Goal: Transaction & Acquisition: Purchase product/service

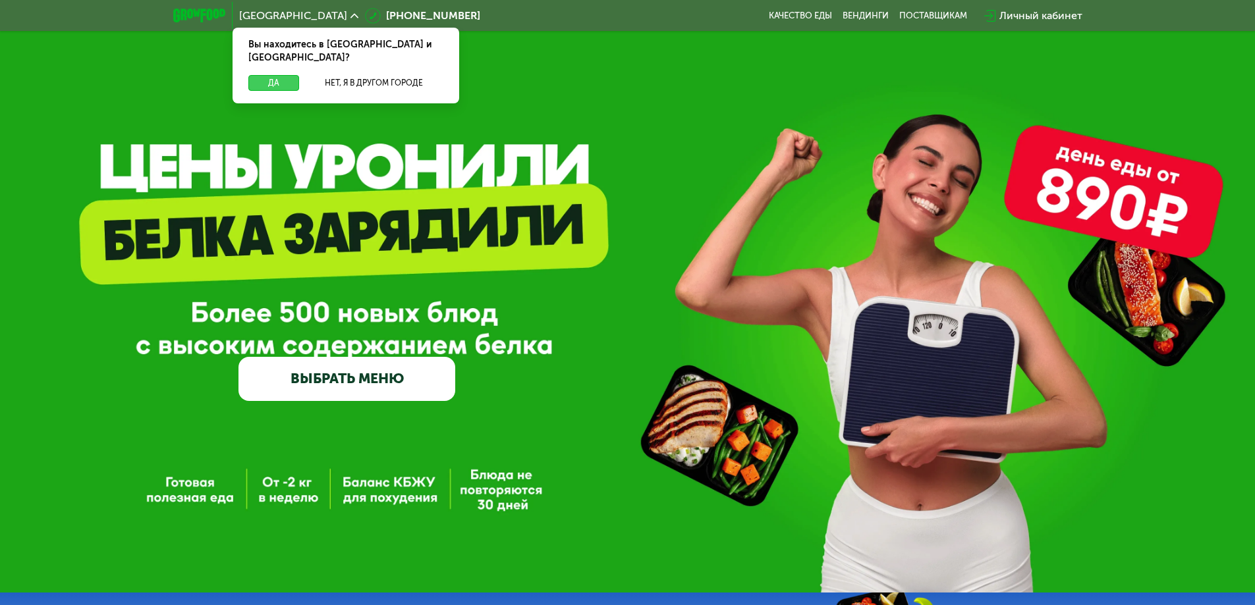
click at [279, 75] on button "Да" at bounding box center [273, 83] width 51 height 16
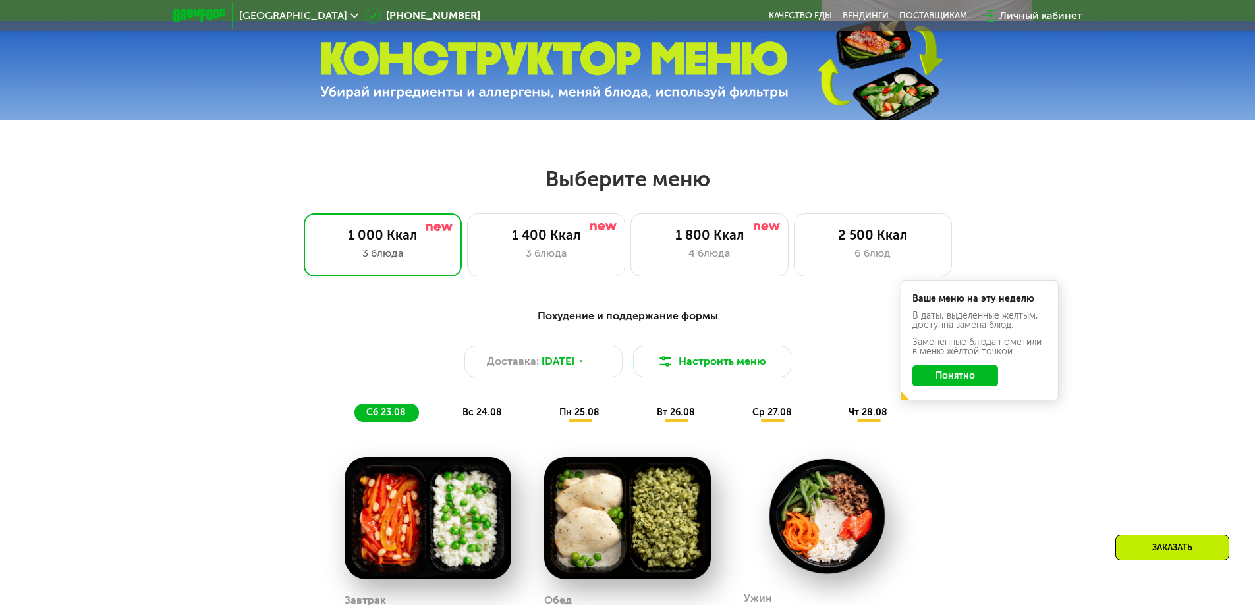
scroll to position [593, 0]
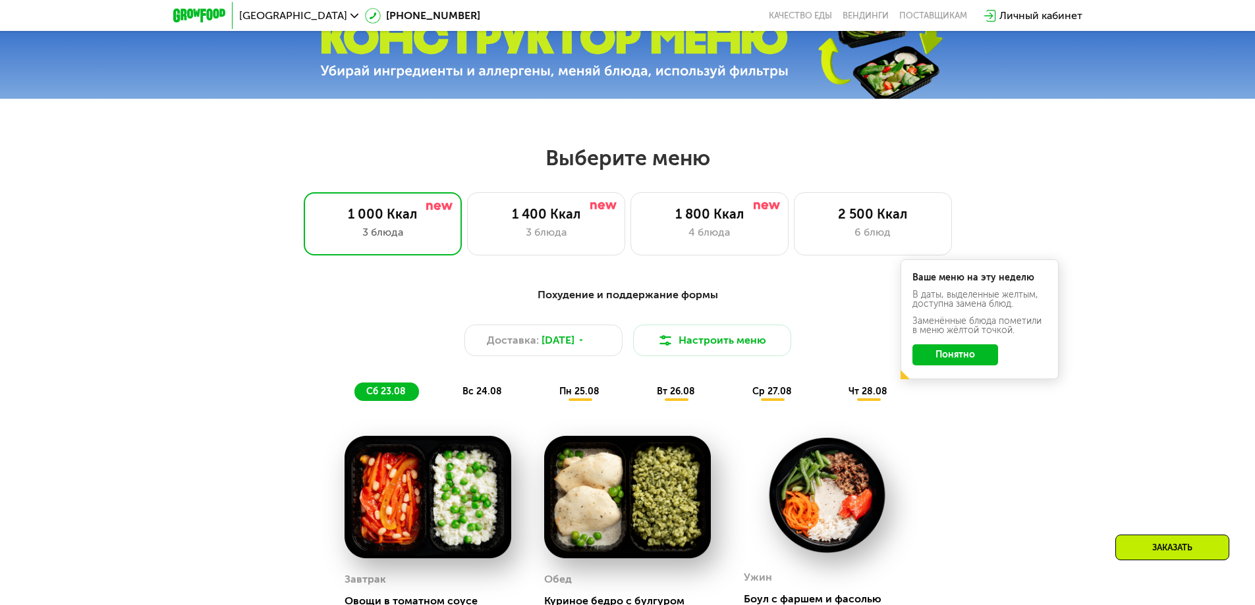
click at [585, 301] on div "Похудение и поддержание формы" at bounding box center [628, 295] width 780 height 16
click at [681, 229] on div "4 блюда" at bounding box center [709, 233] width 130 height 16
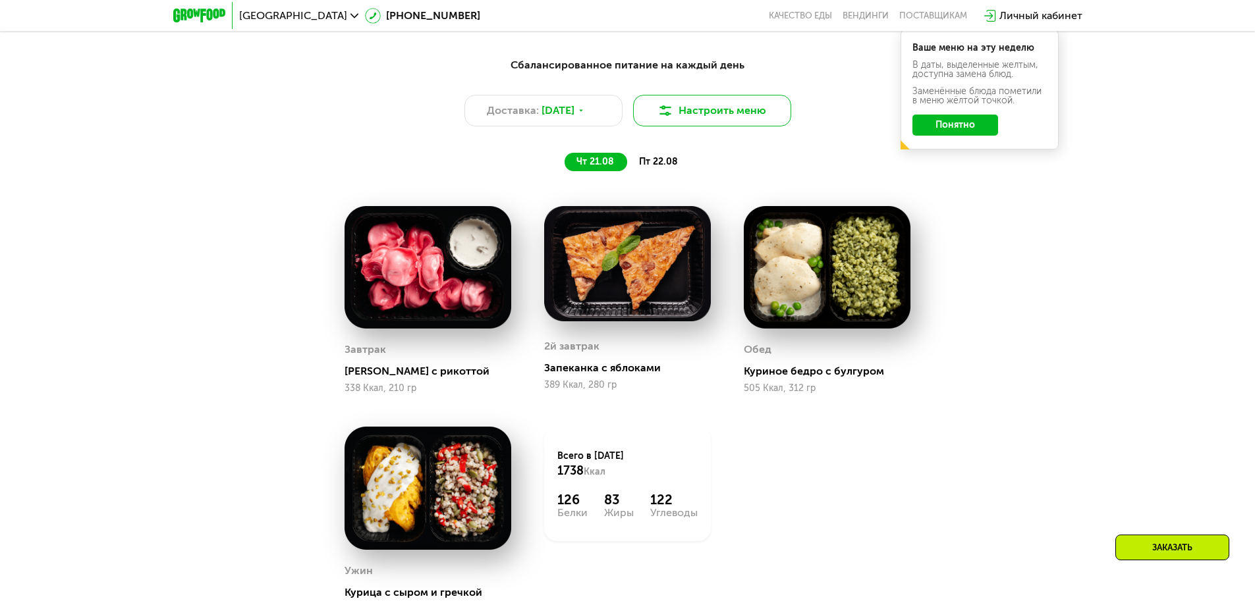
scroll to position [746, 0]
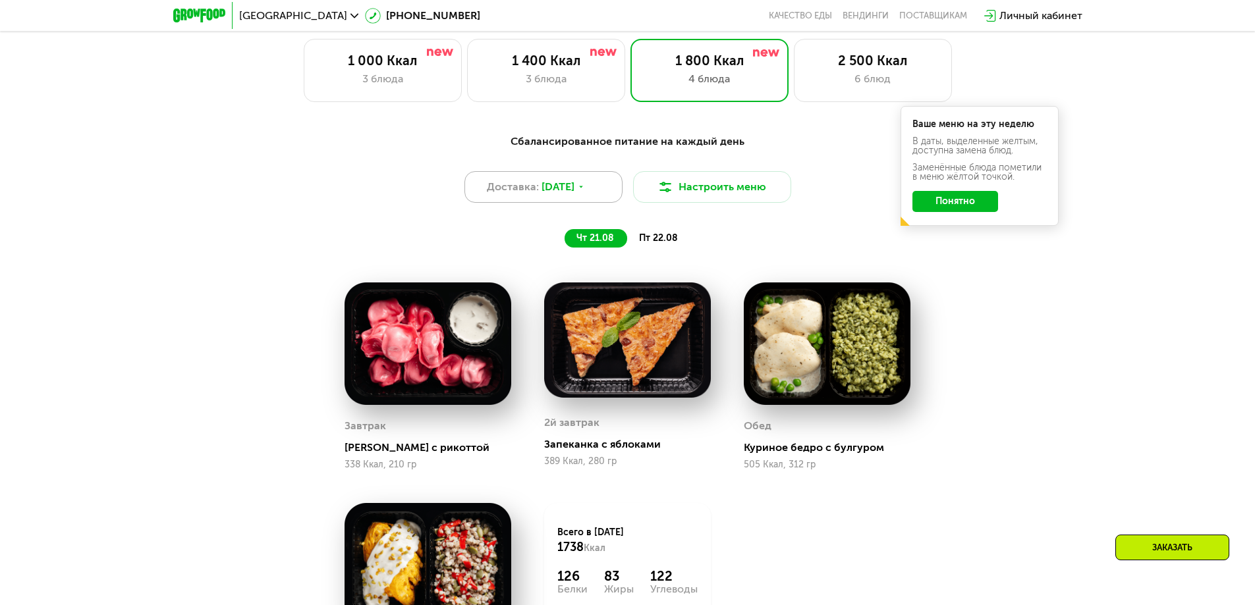
click at [585, 191] on icon at bounding box center [581, 187] width 8 height 8
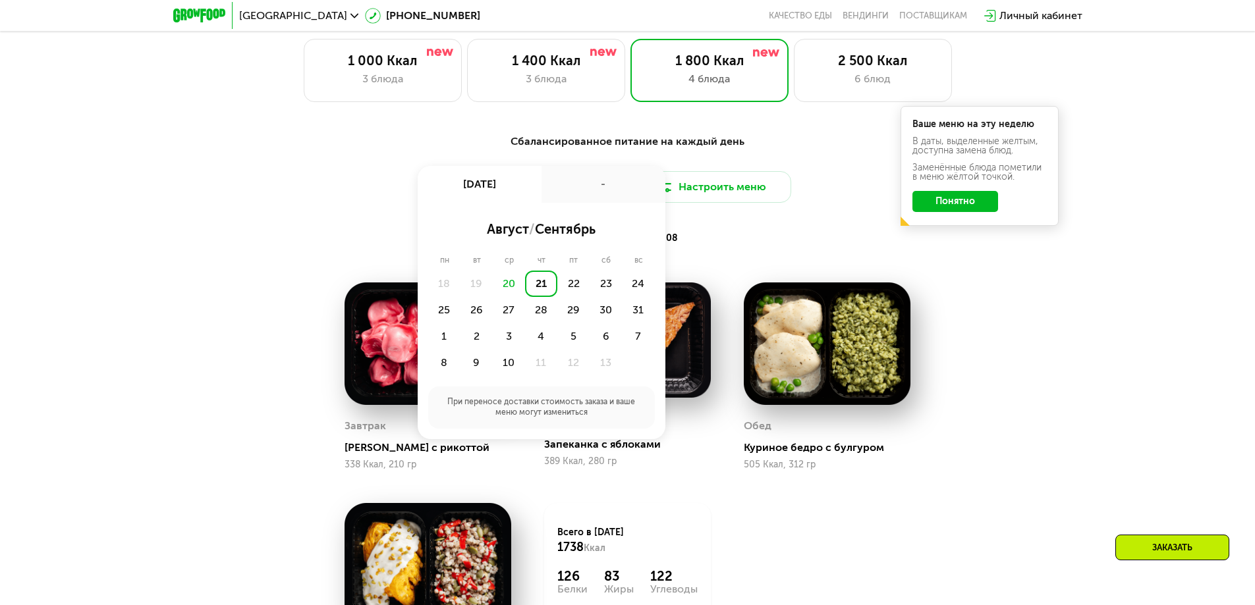
click at [761, 236] on div "чт 21.08 пт 22.08" at bounding box center [627, 238] width 547 height 18
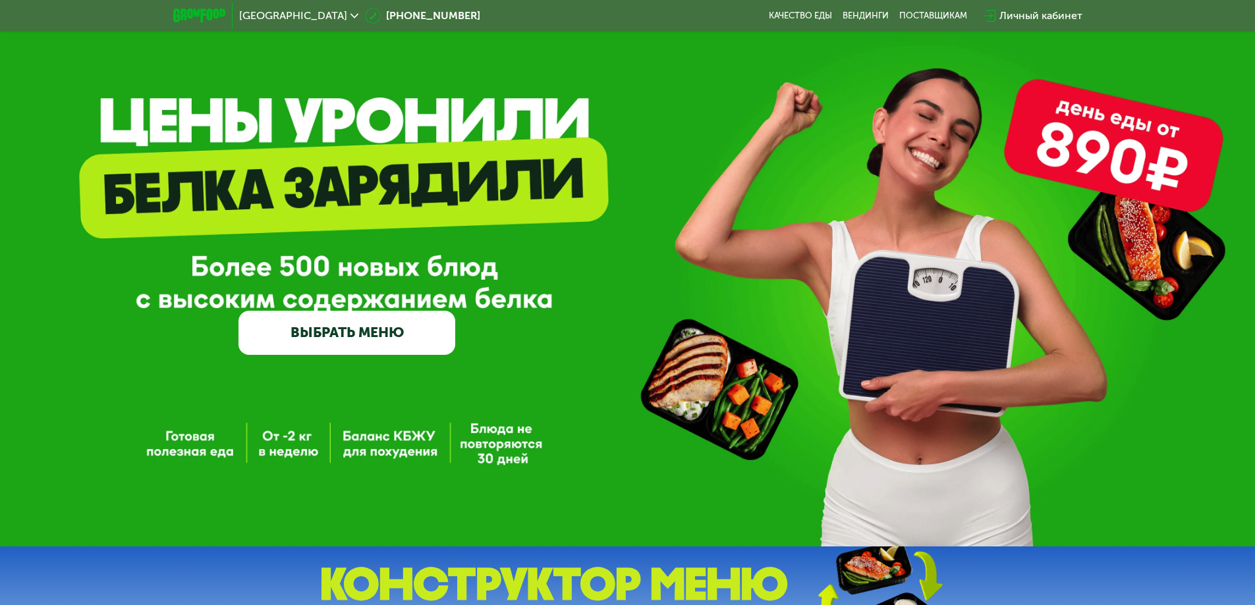
scroll to position [44, 0]
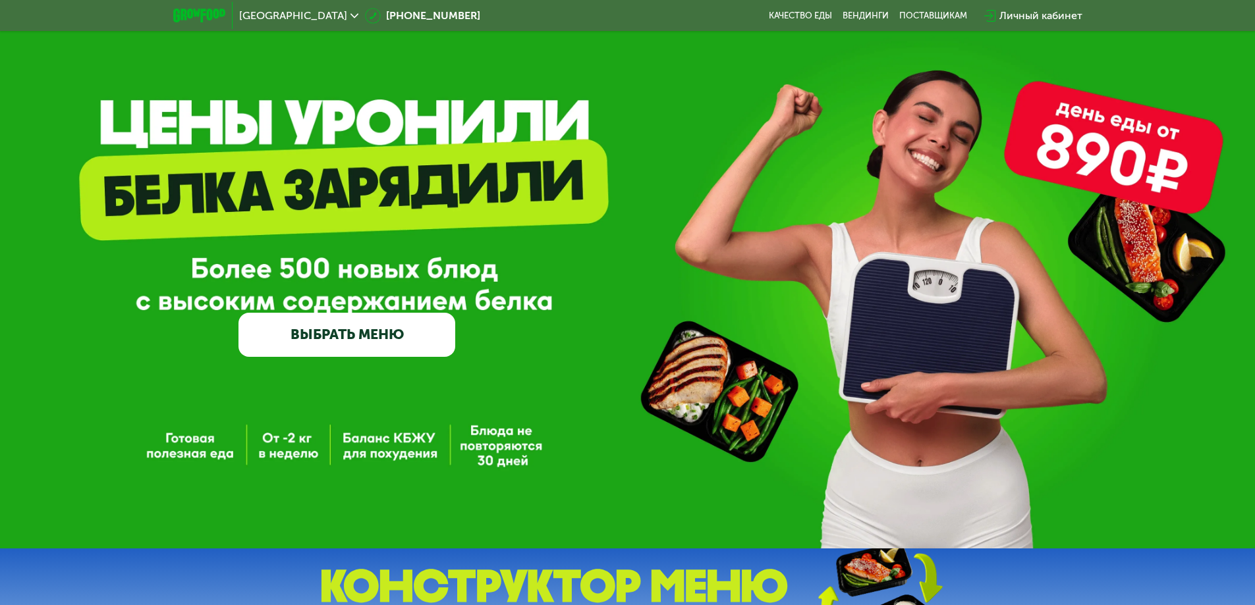
click at [400, 343] on link "ВЫБРАТЬ МЕНЮ" at bounding box center [346, 334] width 217 height 43
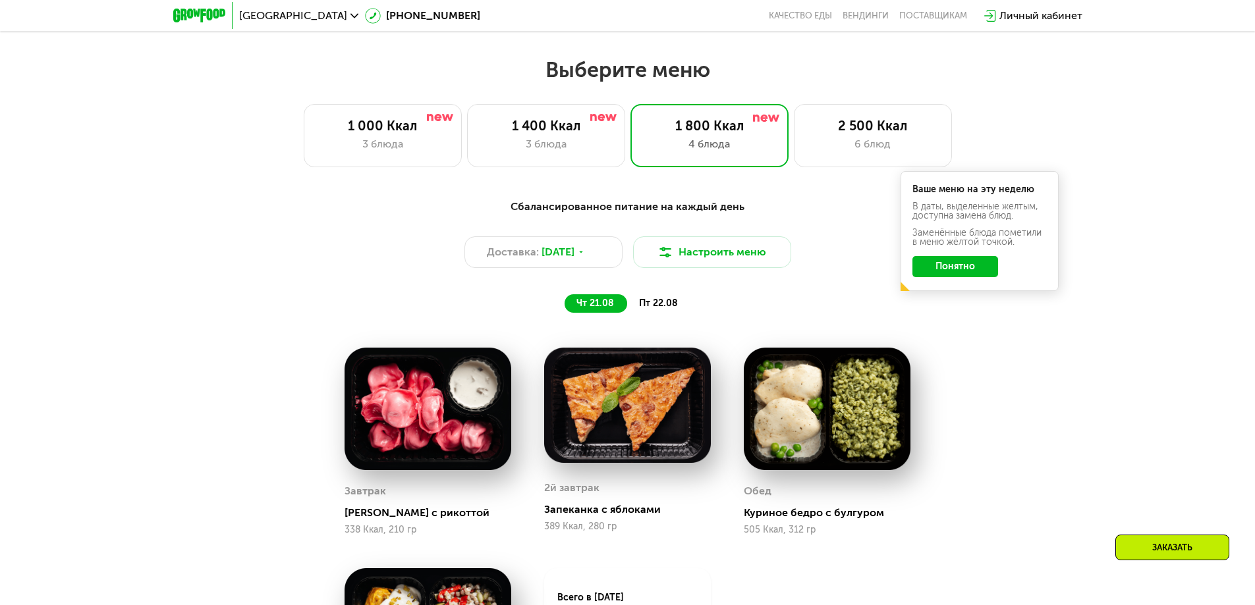
scroll to position [711, 0]
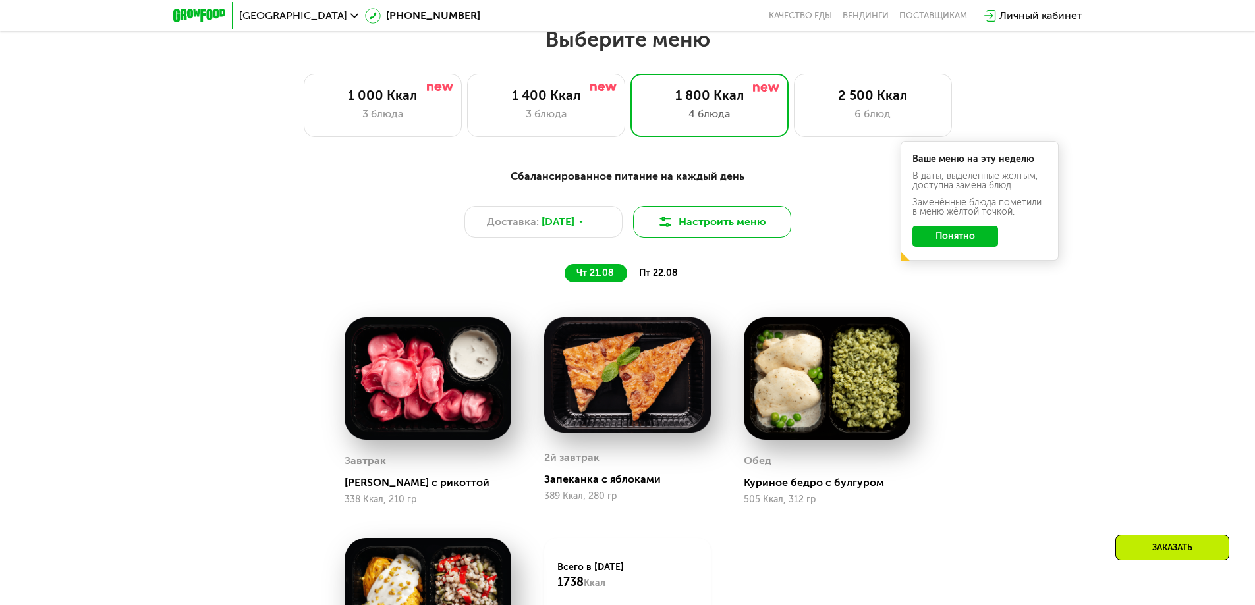
click at [696, 227] on button "Настроить меню" at bounding box center [712, 222] width 158 height 32
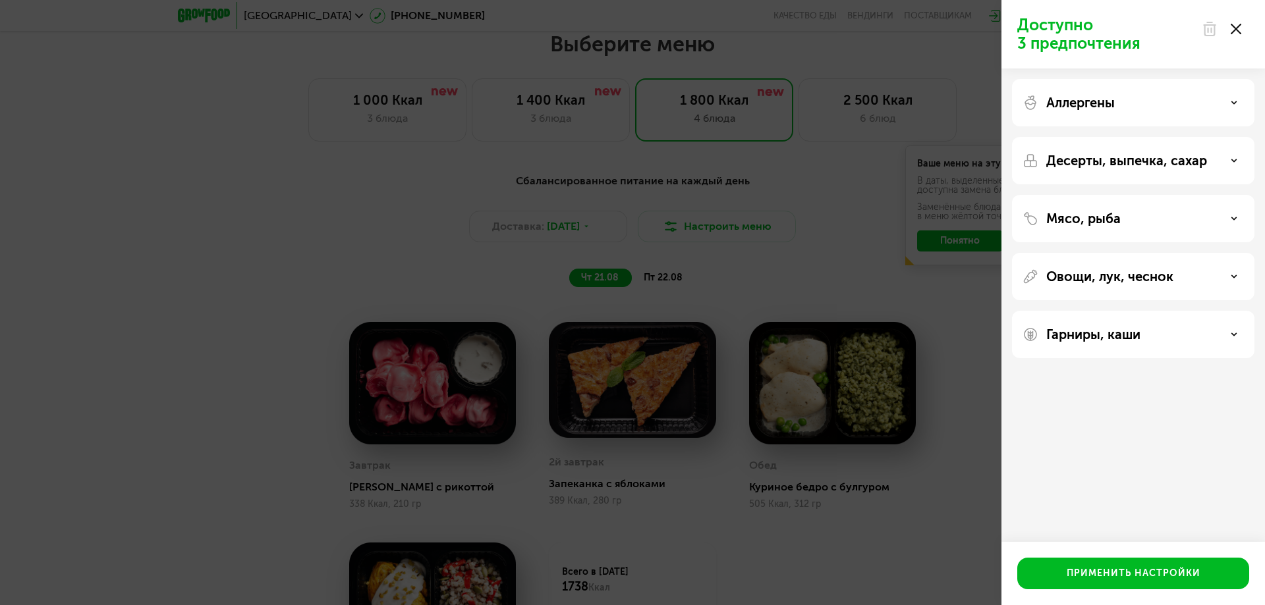
click at [1093, 223] on p "Мясо, рыба" at bounding box center [1083, 219] width 74 height 16
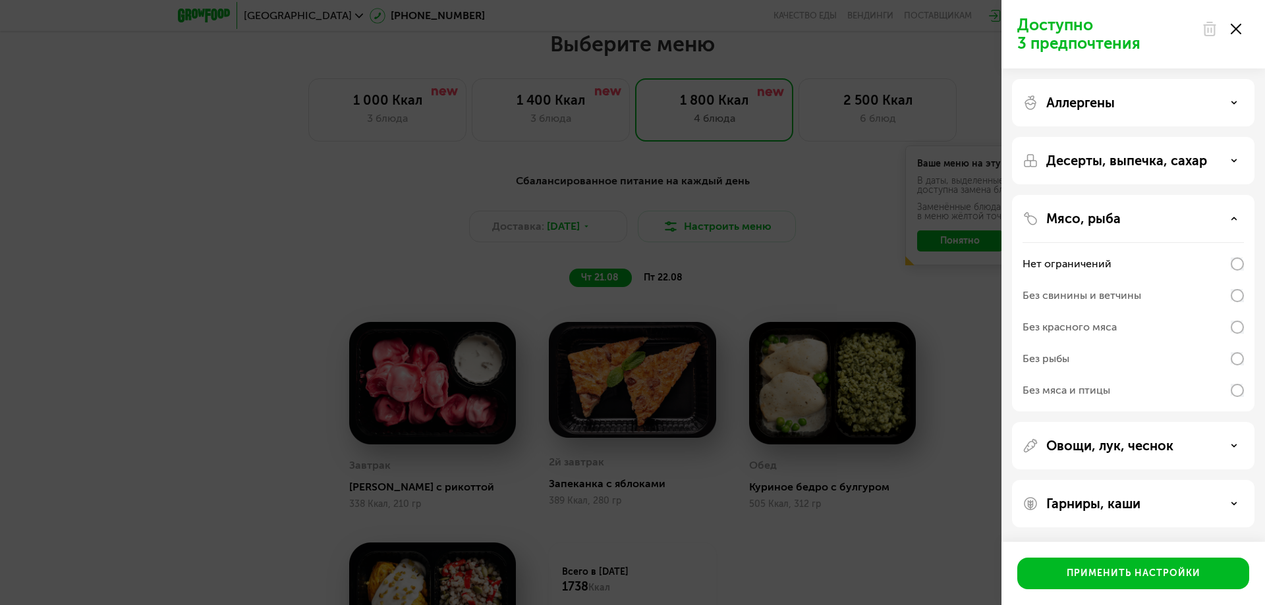
click at [1093, 223] on p "Мясо, рыба" at bounding box center [1083, 219] width 74 height 16
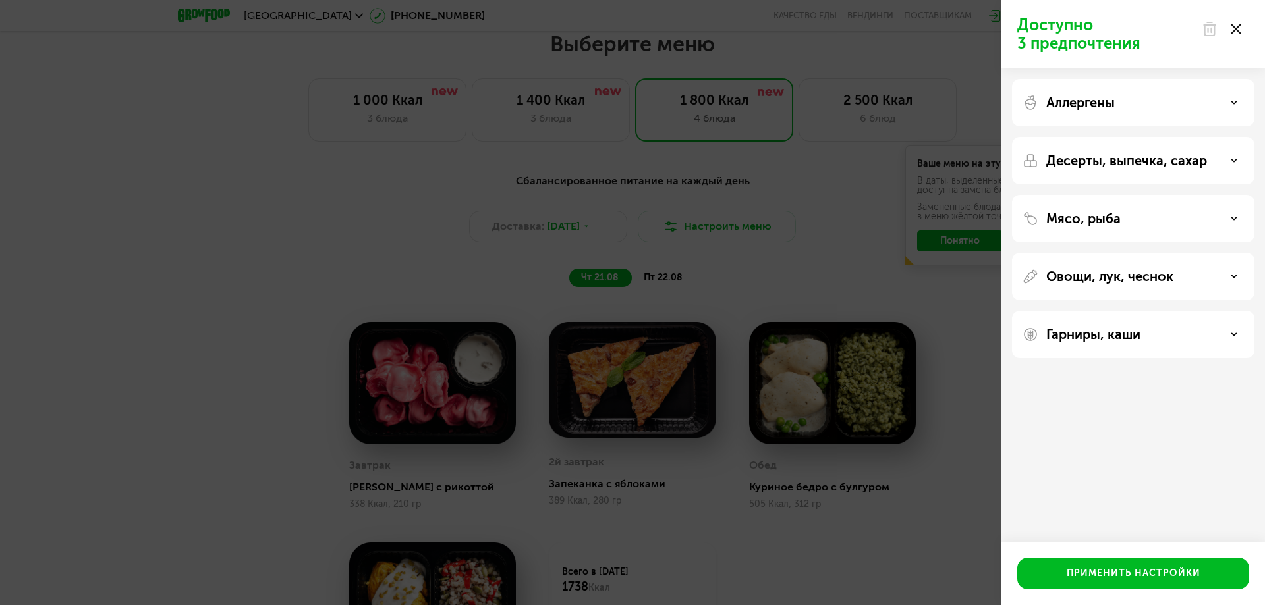
click at [856, 277] on div "Доступно 3 предпочтения Аллергены Десерты, выпечка, сахар Мясо, рыба Овощи, лук…" at bounding box center [632, 302] width 1265 height 605
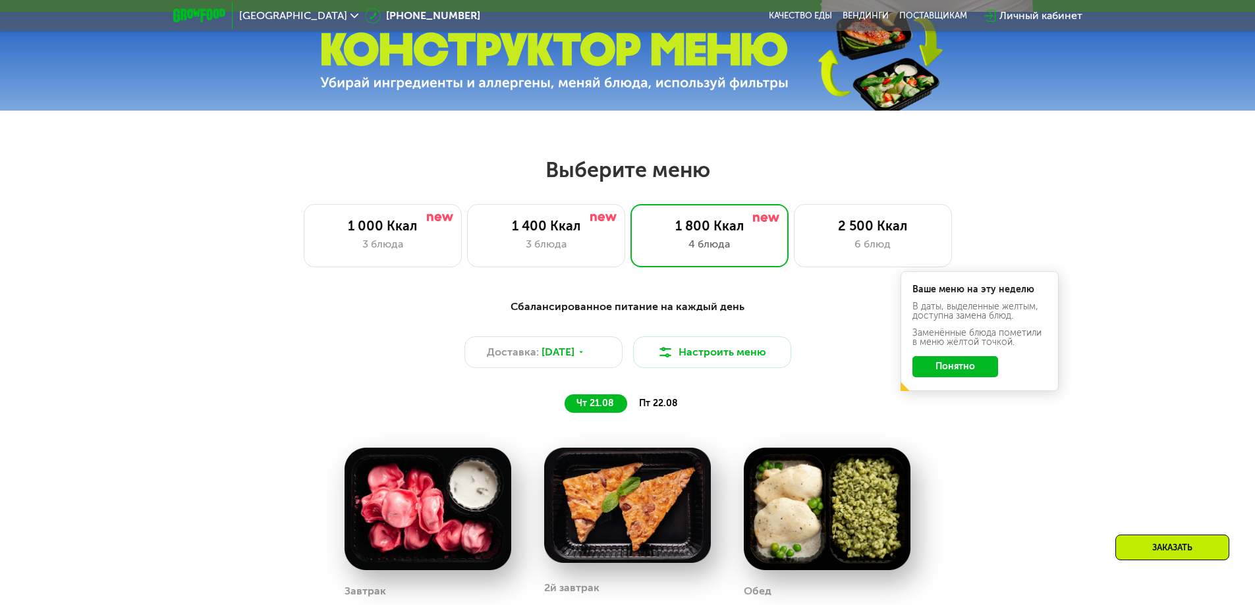
scroll to position [601, 0]
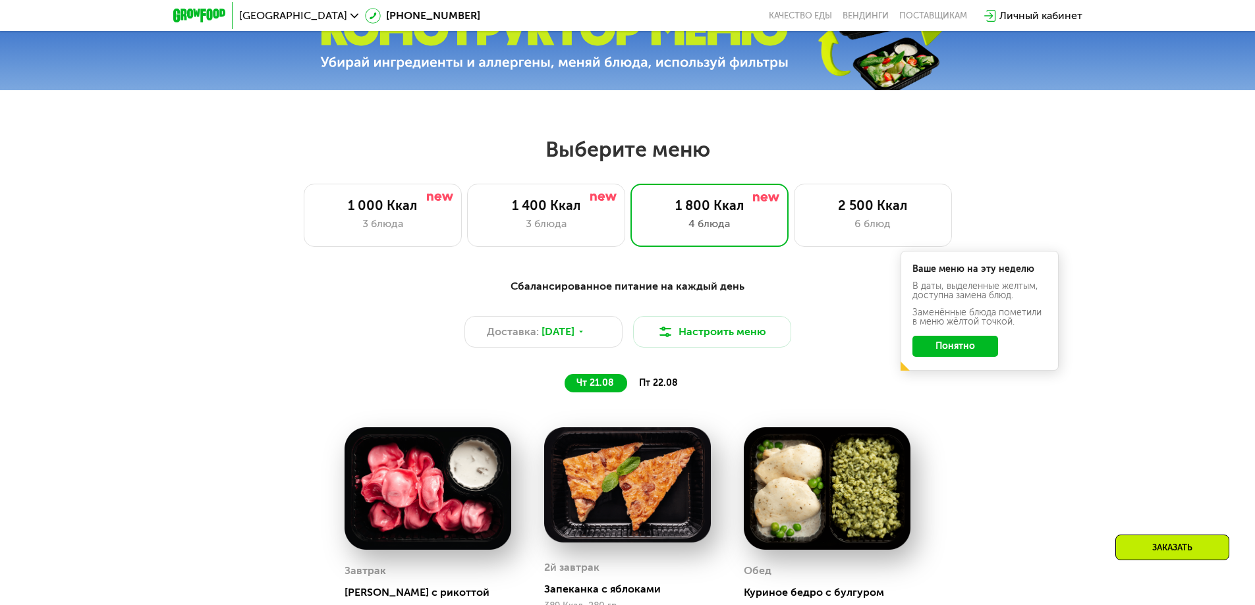
click at [660, 385] on span "пт 22.08" at bounding box center [658, 382] width 39 height 11
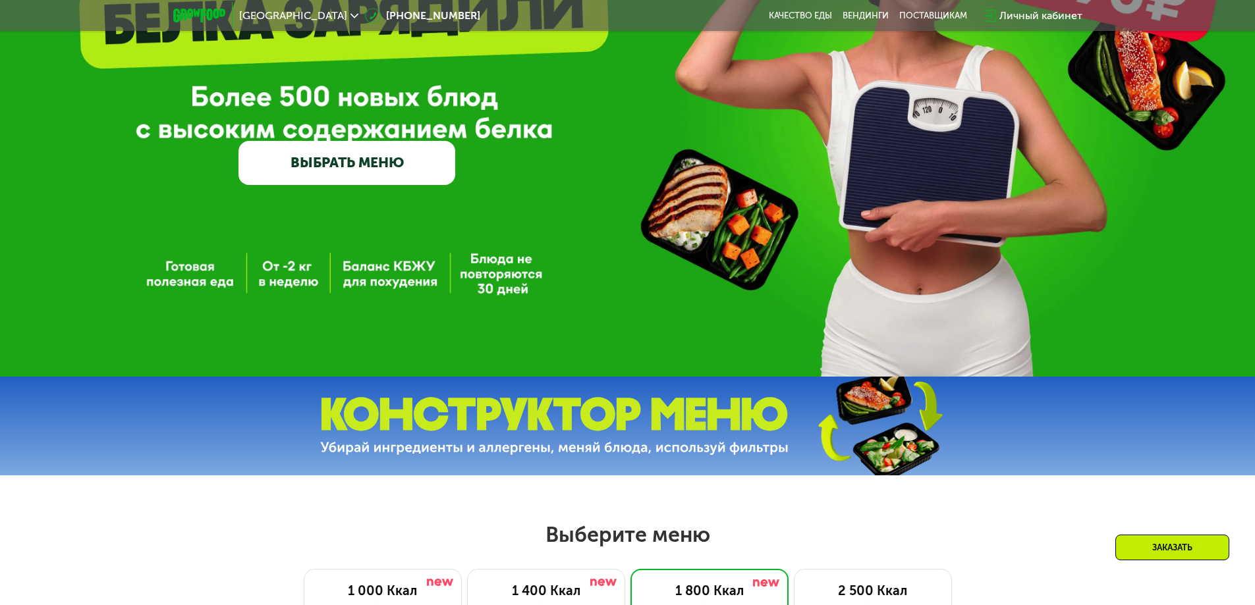
scroll to position [219, 0]
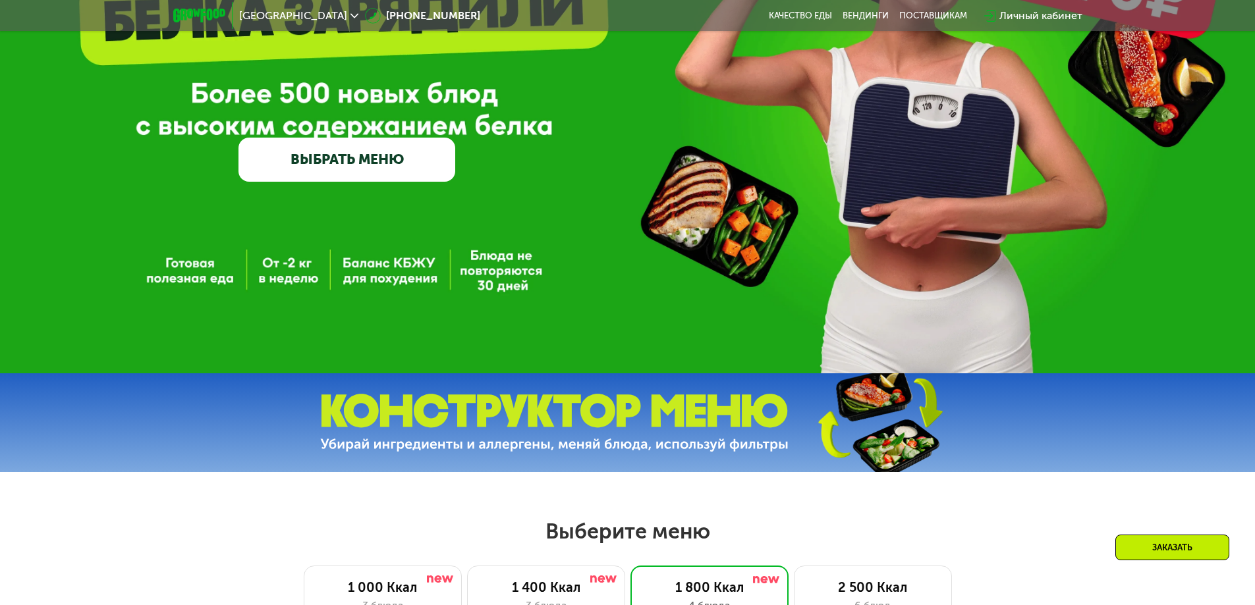
click at [511, 273] on div "GrowFood — доставка правильного питания ВЫБРАТЬ МЕНЮ" at bounding box center [627, 77] width 1255 height 593
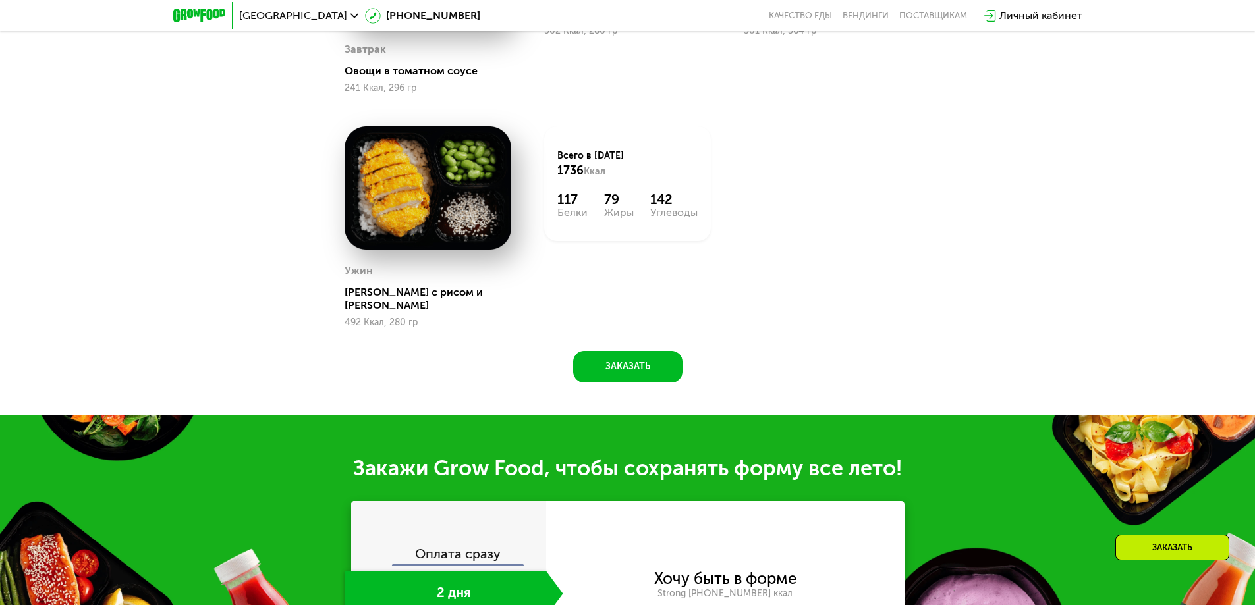
scroll to position [1164, 0]
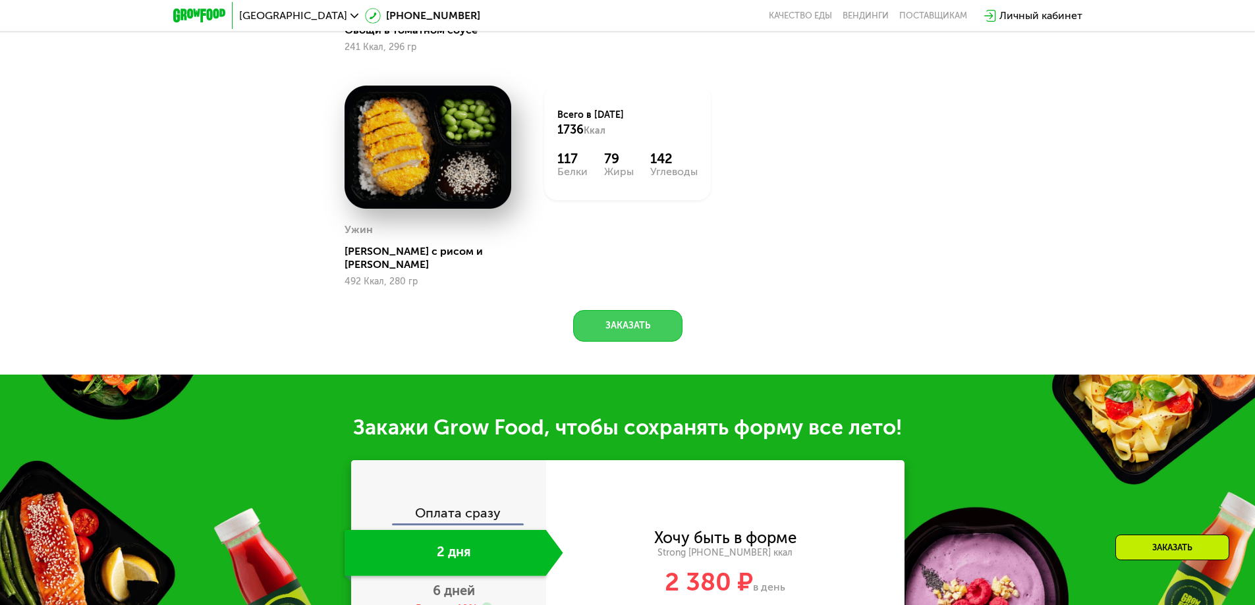
click at [651, 316] on button "Заказать" at bounding box center [627, 326] width 109 height 32
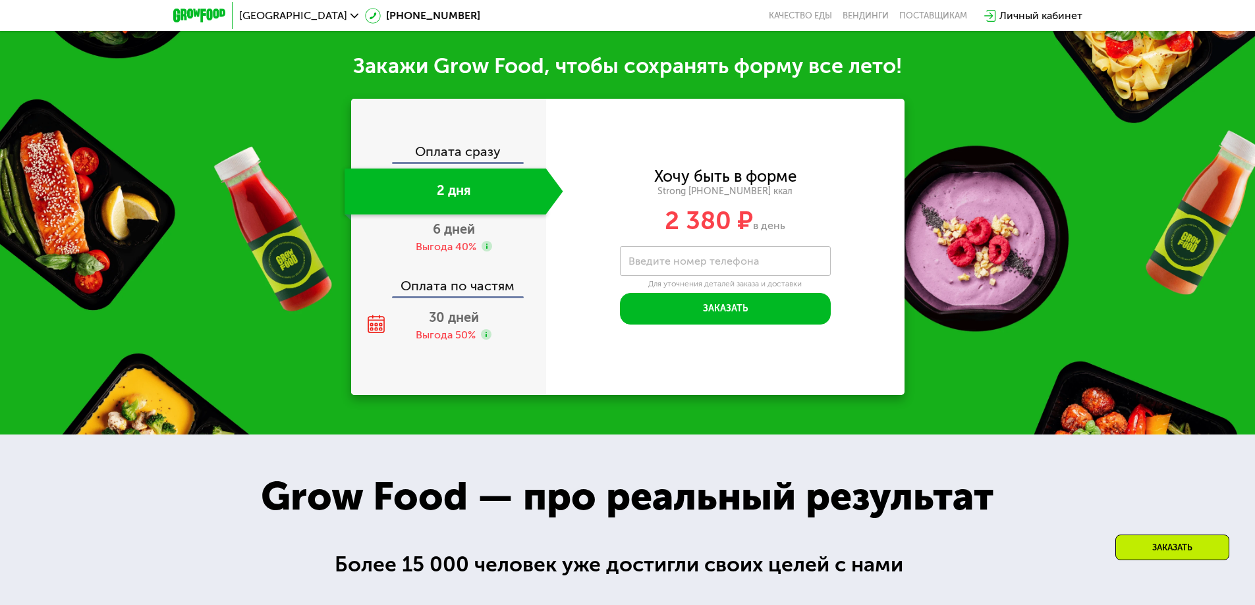
scroll to position [1530, 0]
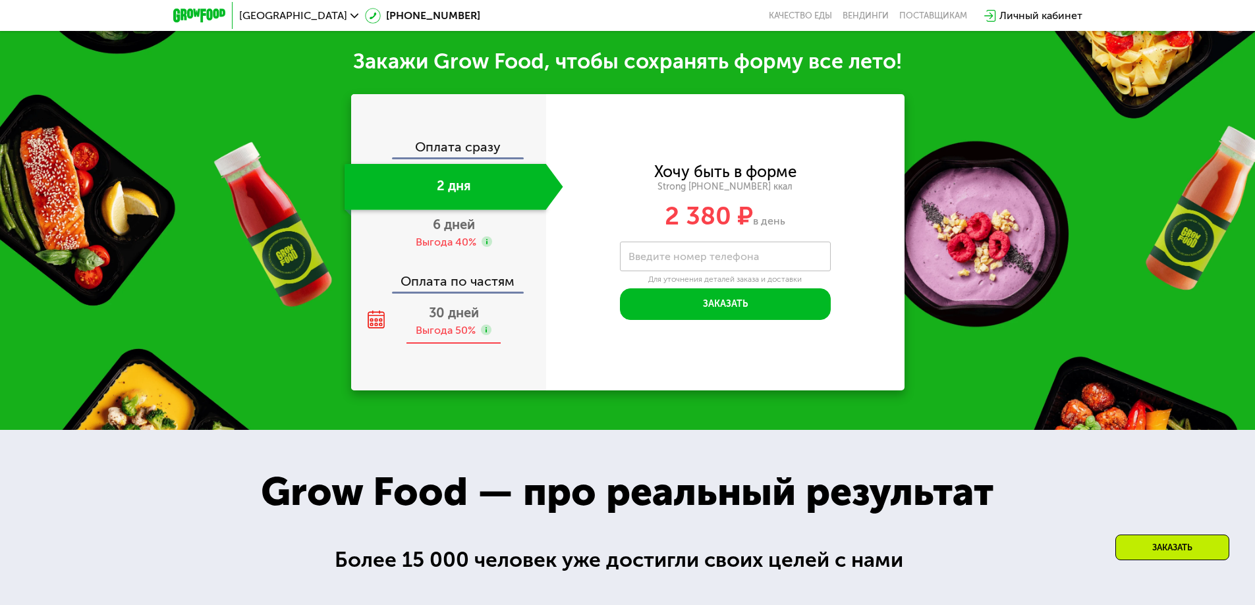
click at [457, 308] on span "30 дней" at bounding box center [454, 313] width 50 height 16
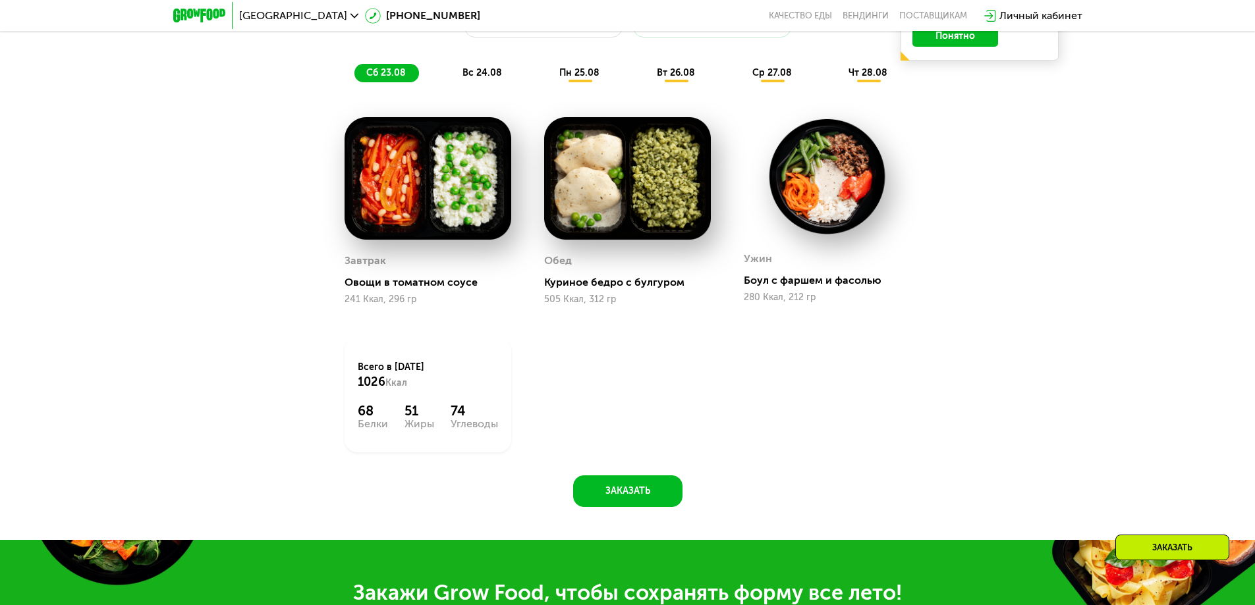
scroll to position [943, 0]
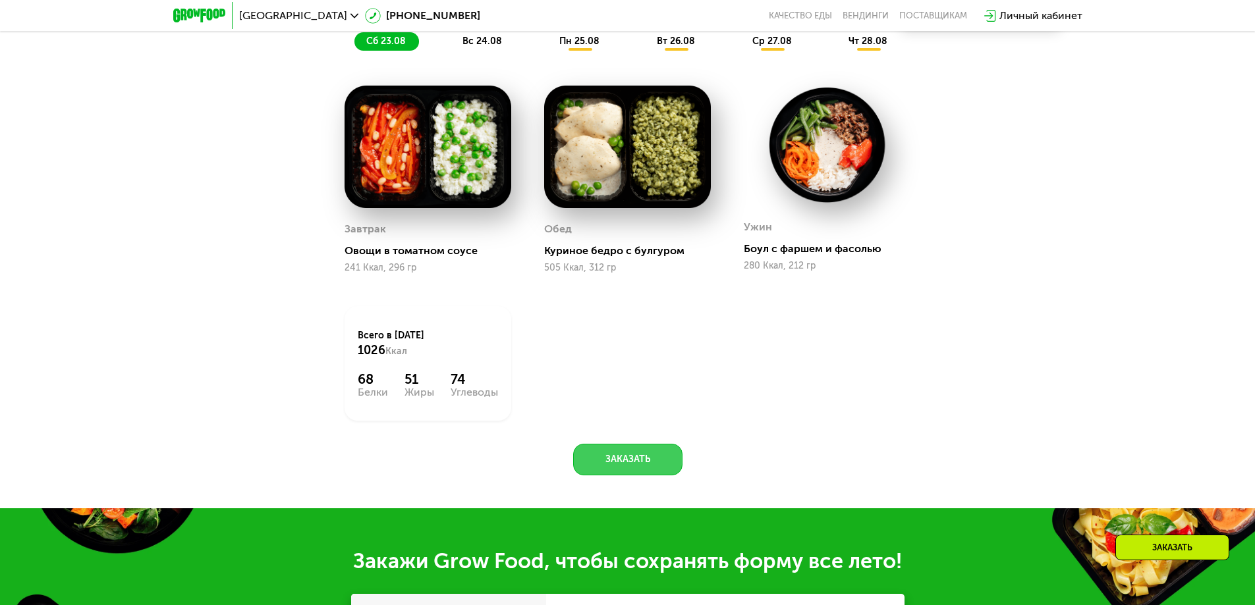
click at [645, 465] on button "Заказать" at bounding box center [627, 460] width 109 height 32
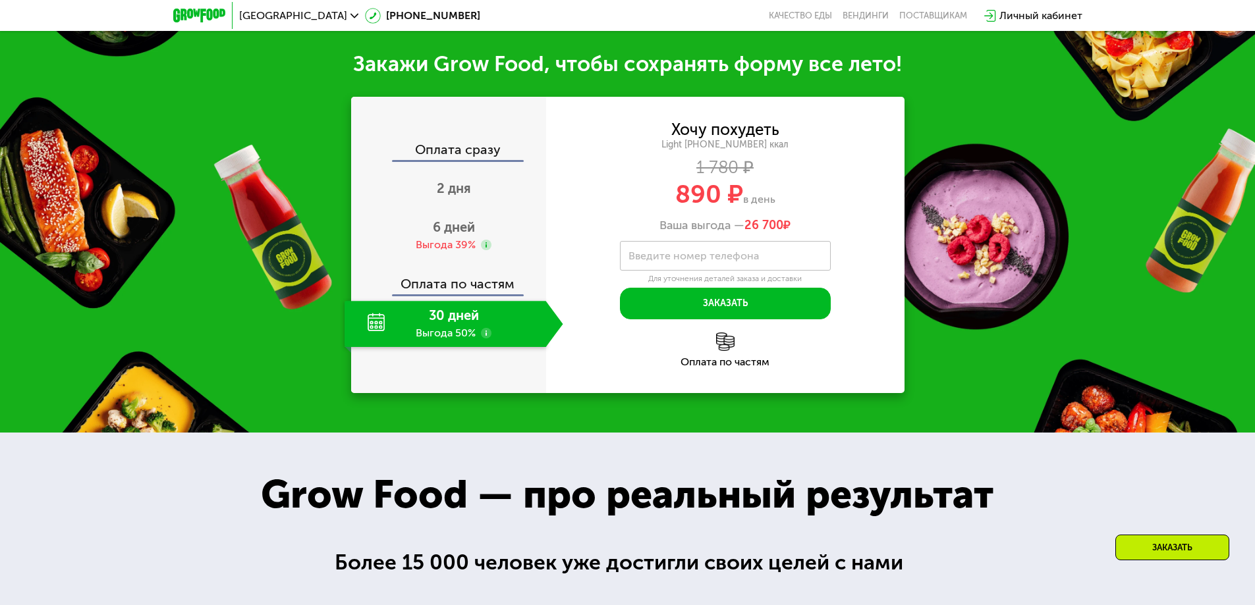
scroll to position [1456, 0]
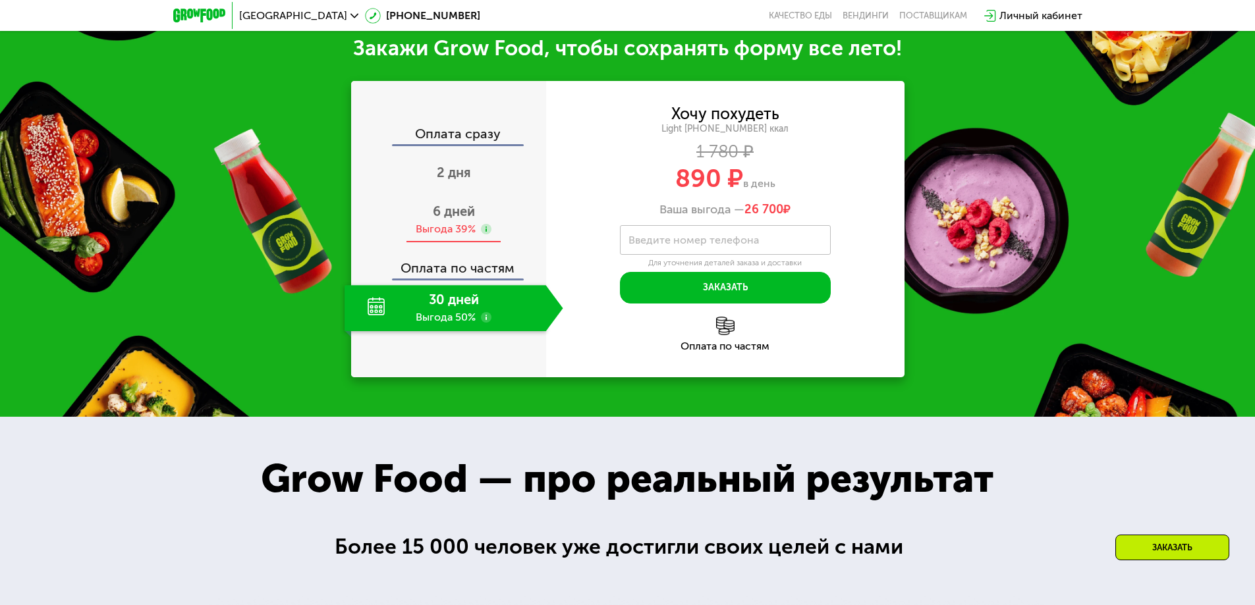
click at [474, 227] on div "Выгода 39%" at bounding box center [446, 229] width 60 height 14
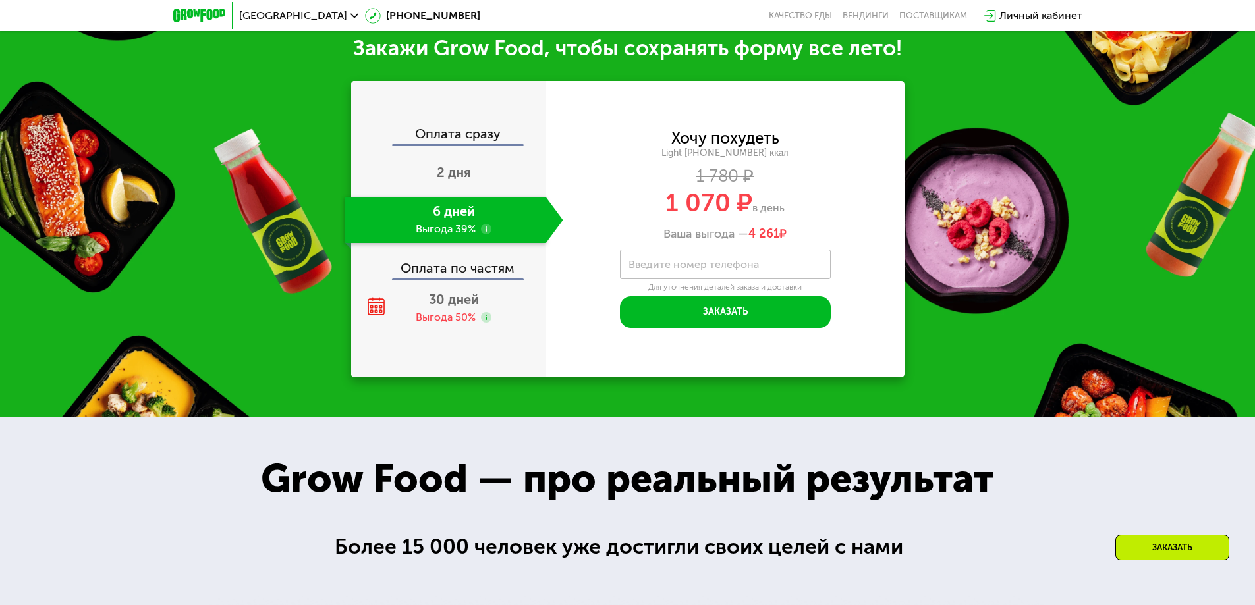
click at [476, 140] on div "Оплата сразу" at bounding box center [449, 135] width 194 height 17
click at [449, 306] on span "30 дней" at bounding box center [454, 300] width 50 height 16
